Goal: Information Seeking & Learning: Learn about a topic

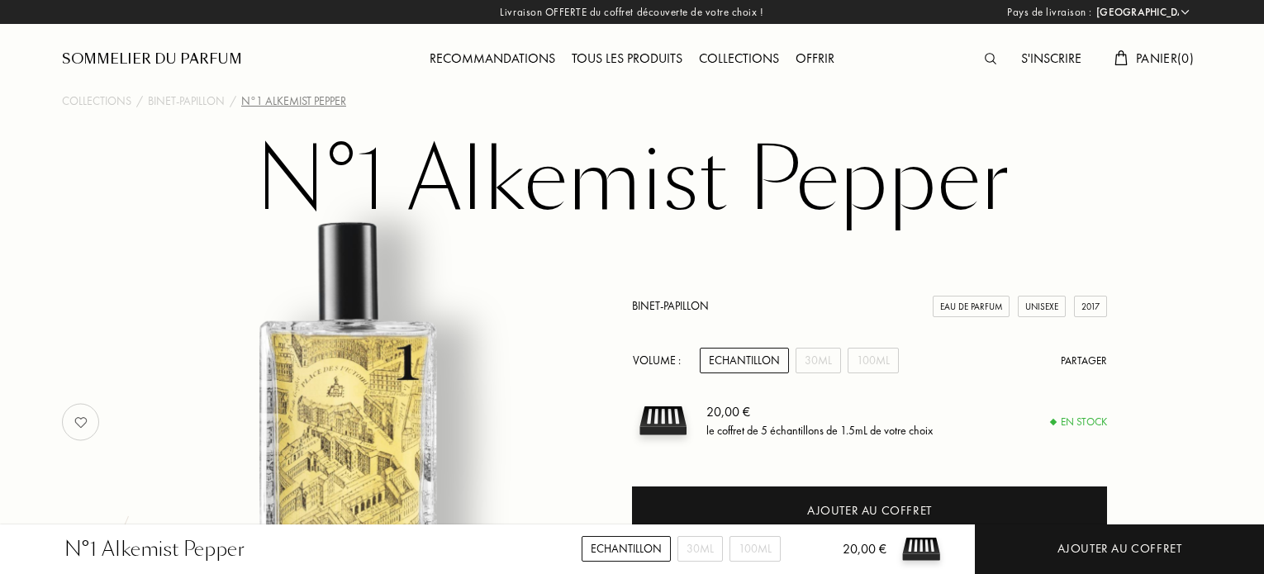
select select "FR"
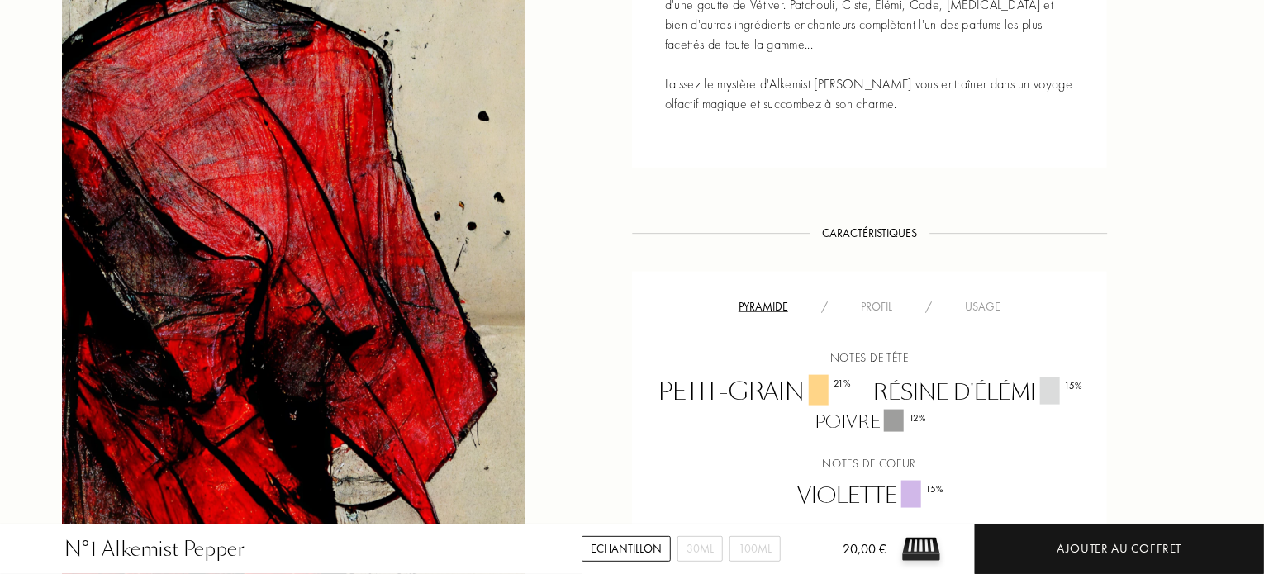
scroll to position [1156, 0]
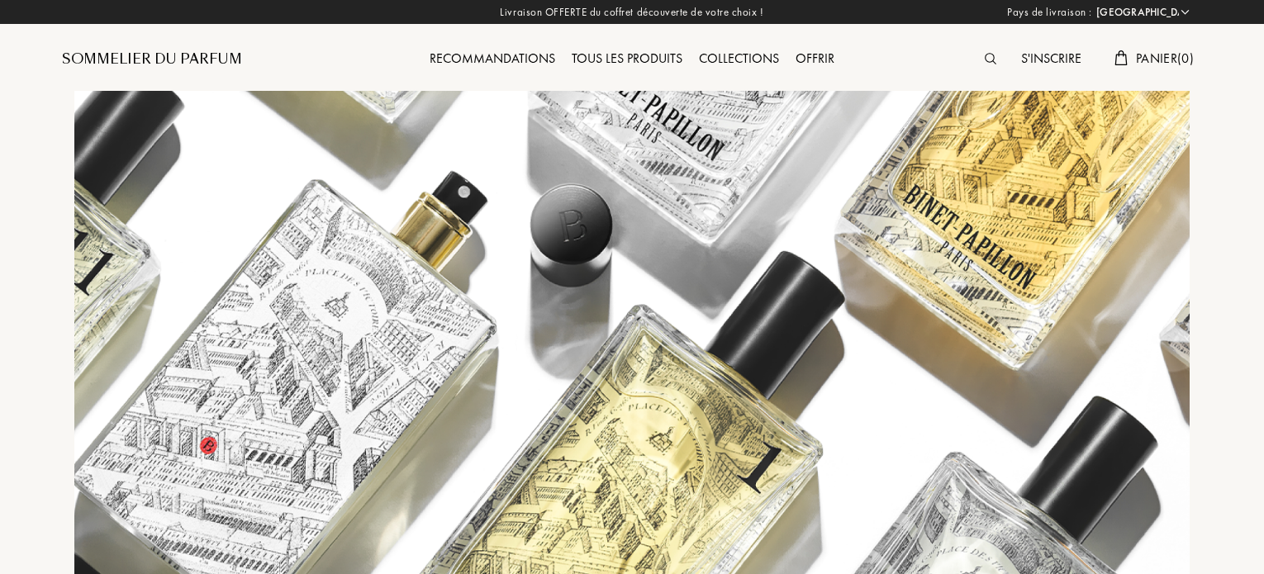
select select "FR"
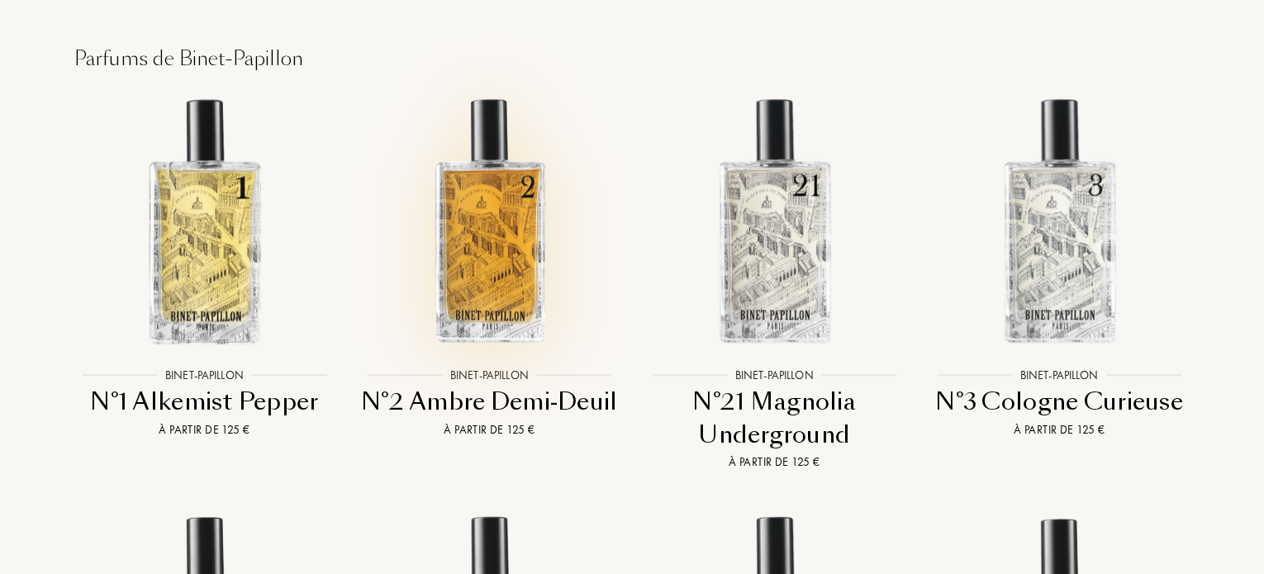
click at [509, 117] on img at bounding box center [489, 220] width 257 height 257
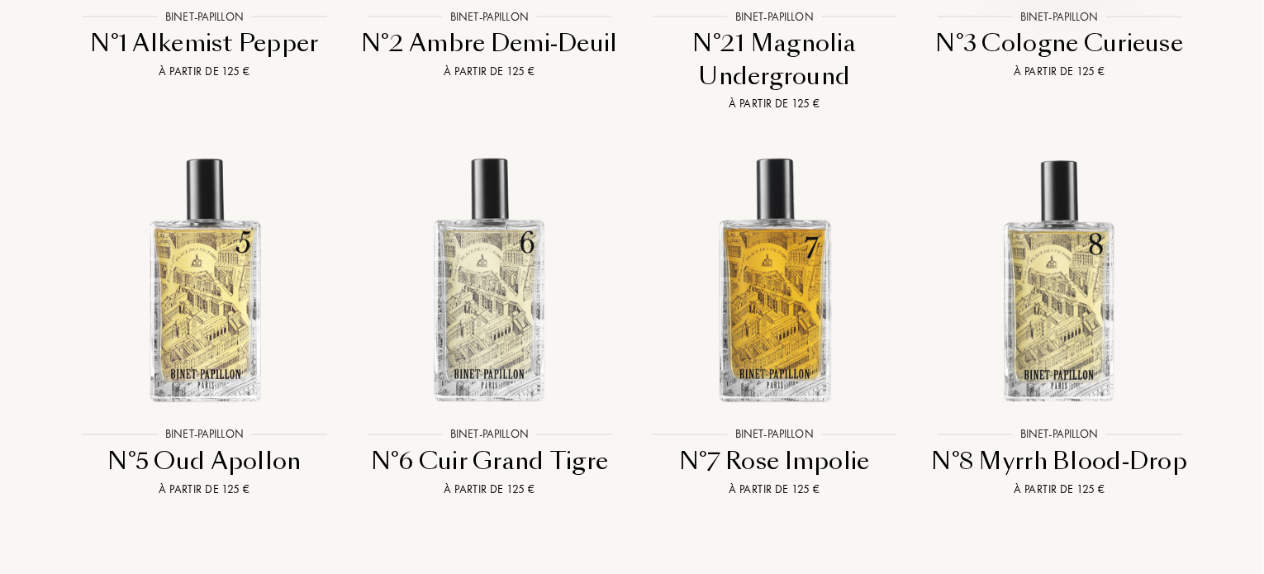
scroll to position [3056, 0]
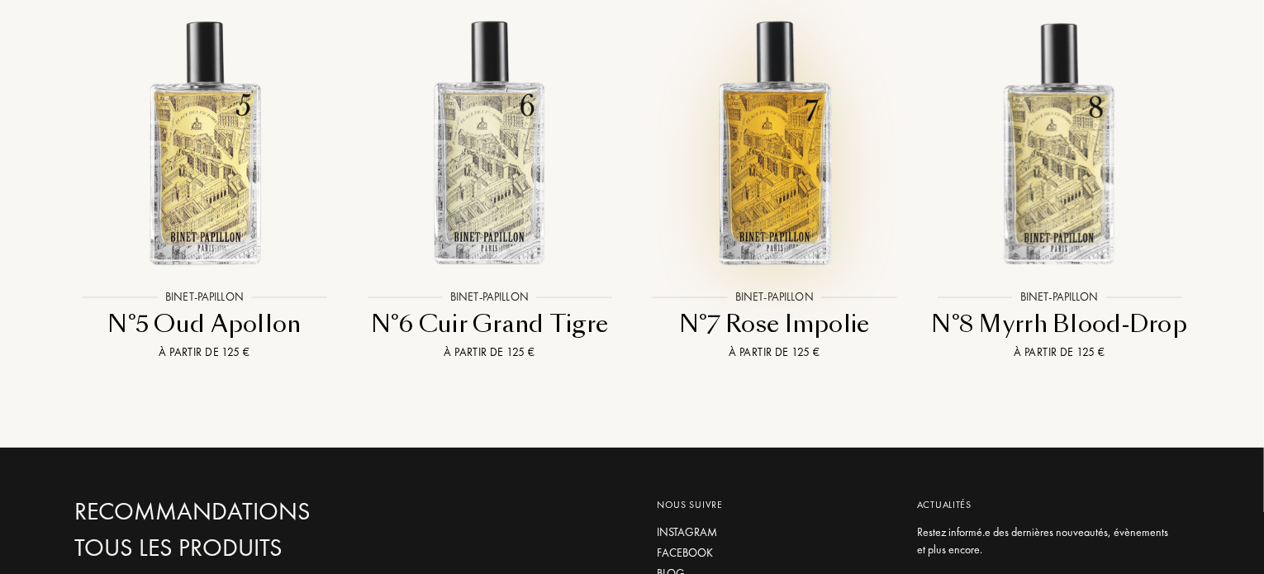
click at [786, 63] on img at bounding box center [774, 142] width 257 height 257
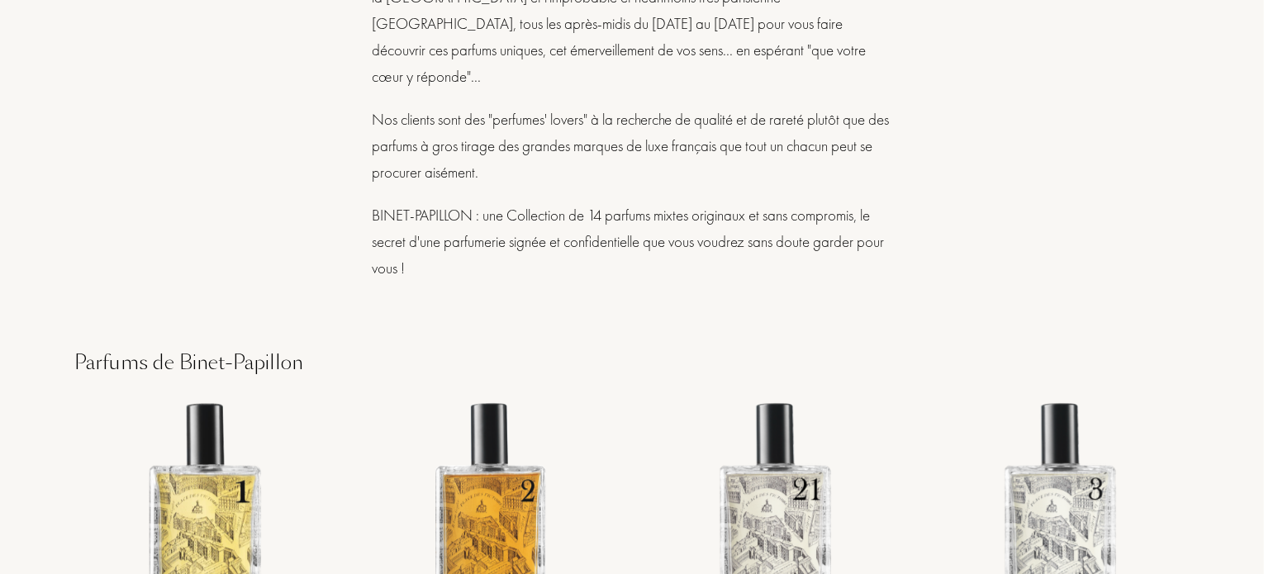
scroll to position [1982, 0]
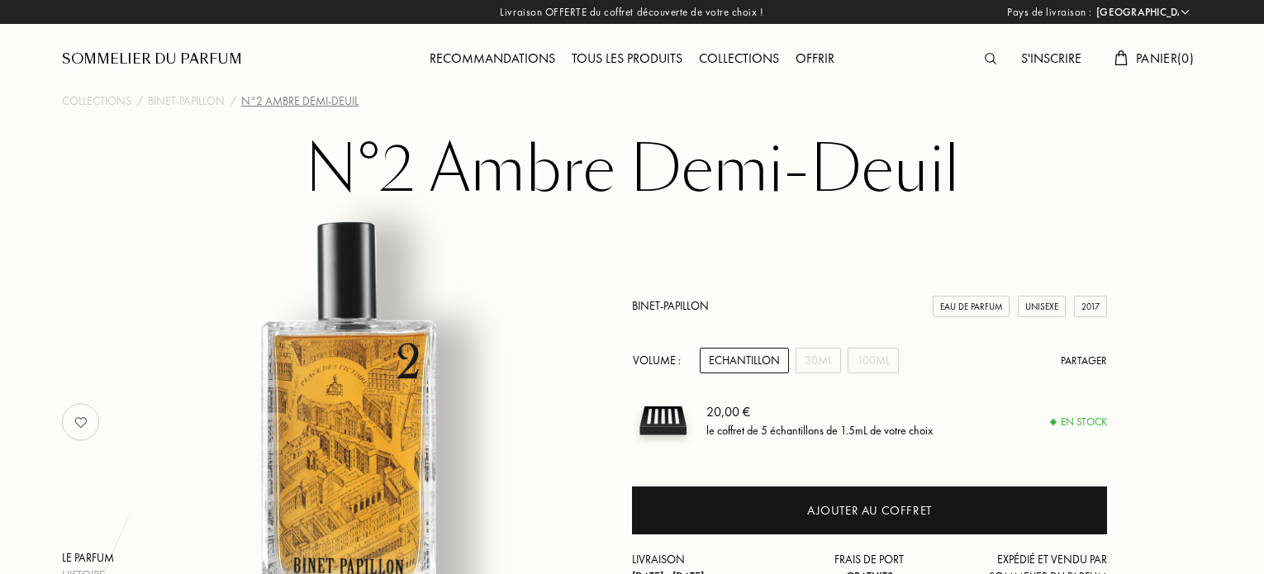
select select "FR"
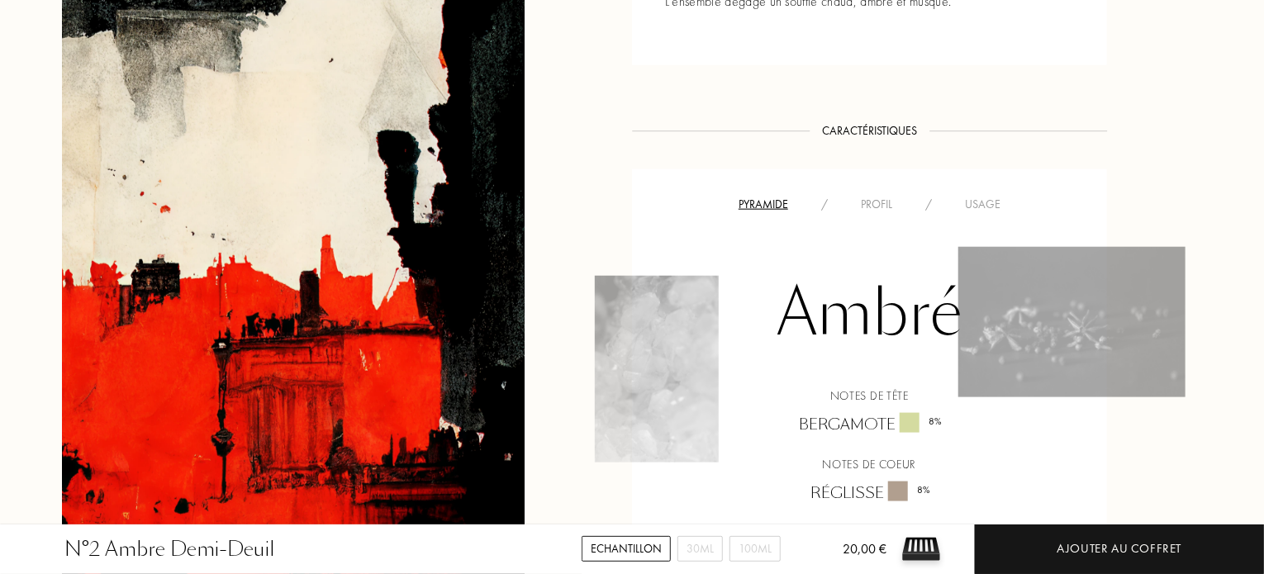
scroll to position [1074, 0]
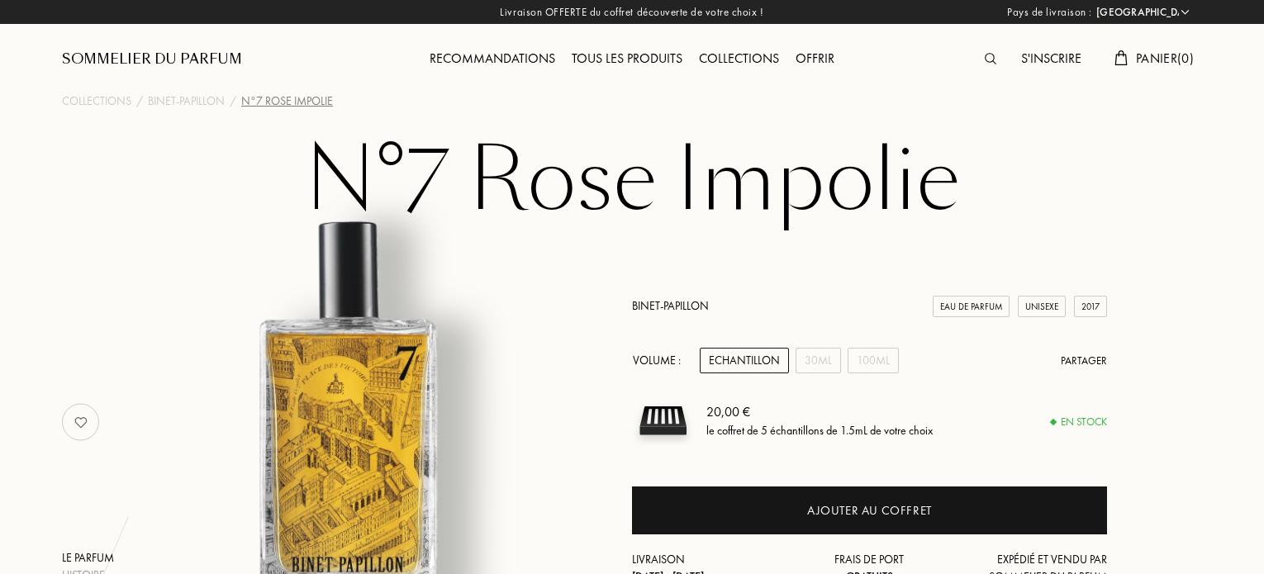
select select "FR"
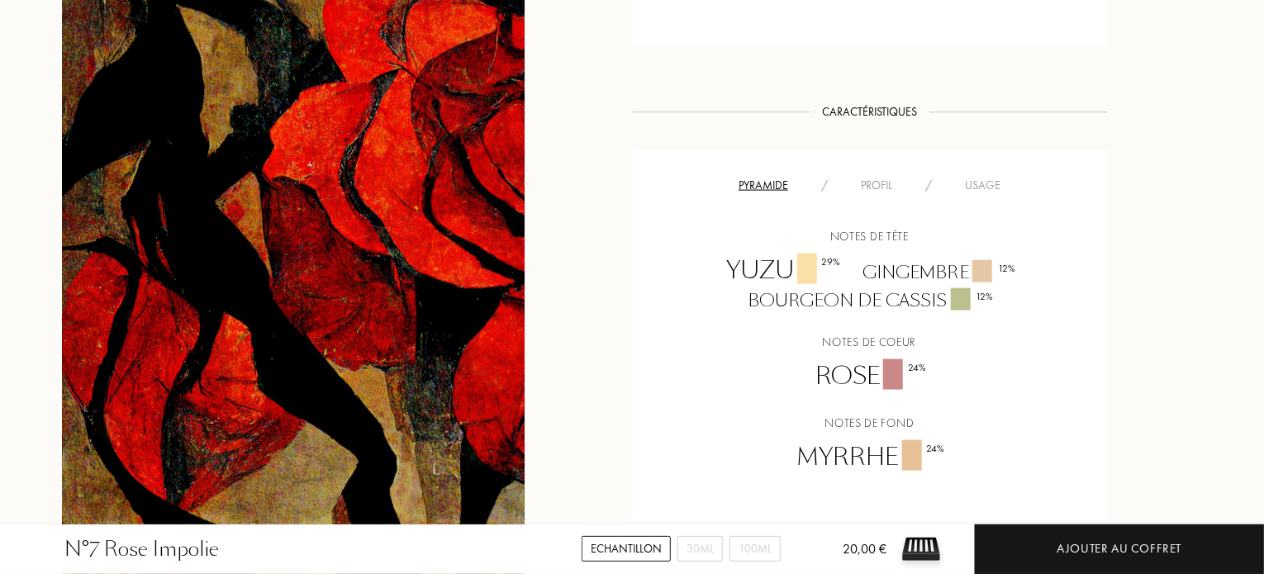
scroll to position [1156, 0]
